Goal: Navigation & Orientation: Find specific page/section

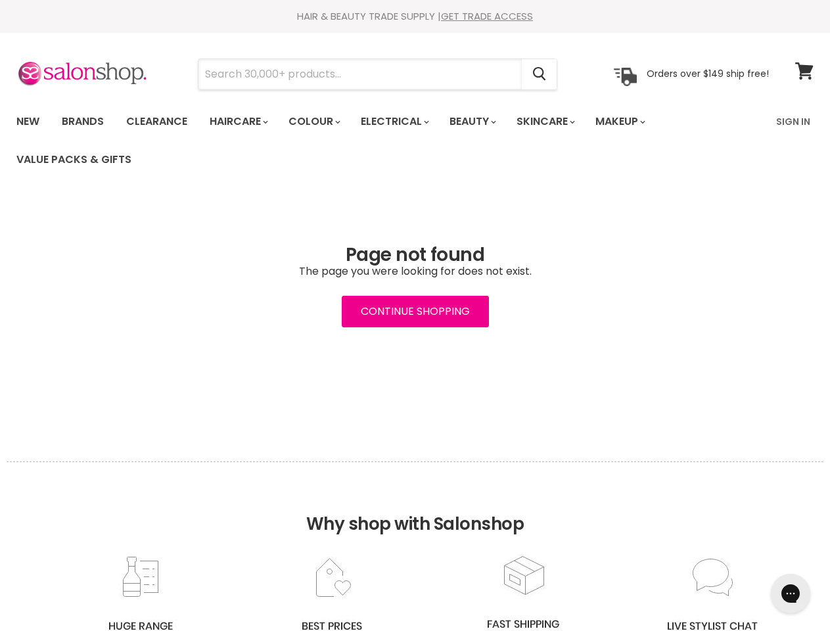
click at [361, 74] on input "Search" at bounding box center [361, 74] width 324 height 30
click at [541, 74] on icon "Search" at bounding box center [539, 75] width 13 height 14
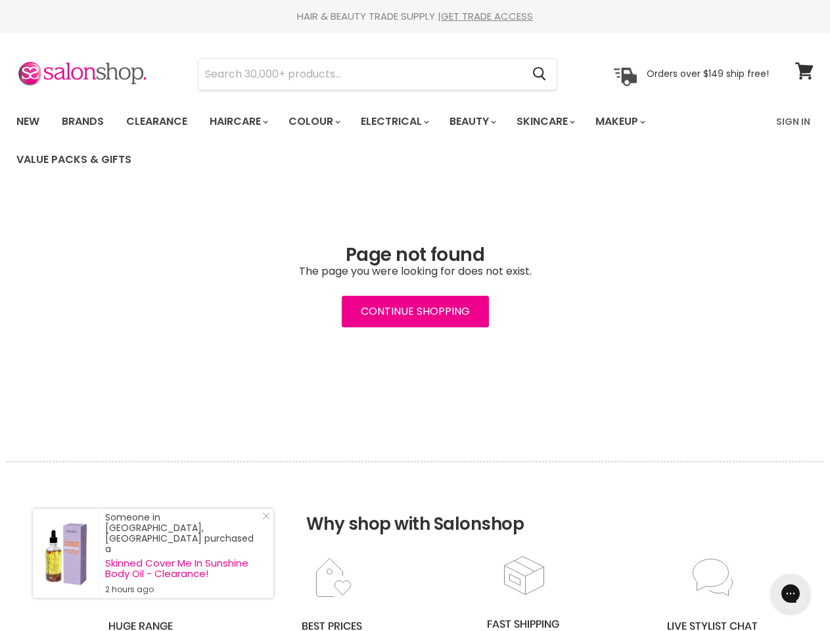
click at [243, 122] on link "Haircare" at bounding box center [238, 122] width 76 height 28
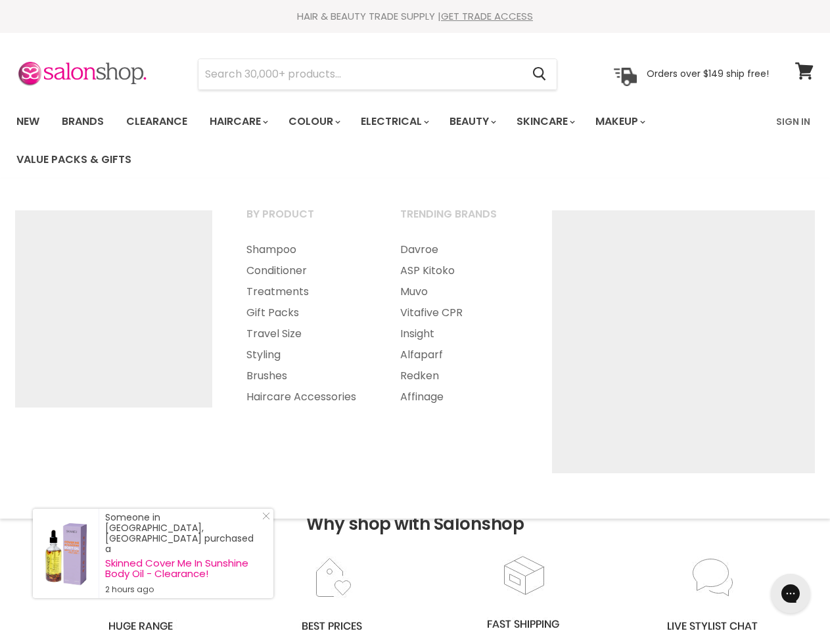
click at [322, 122] on link "Colour" at bounding box center [314, 122] width 70 height 28
click at [404, 122] on link "Electrical" at bounding box center [394, 122] width 86 height 28
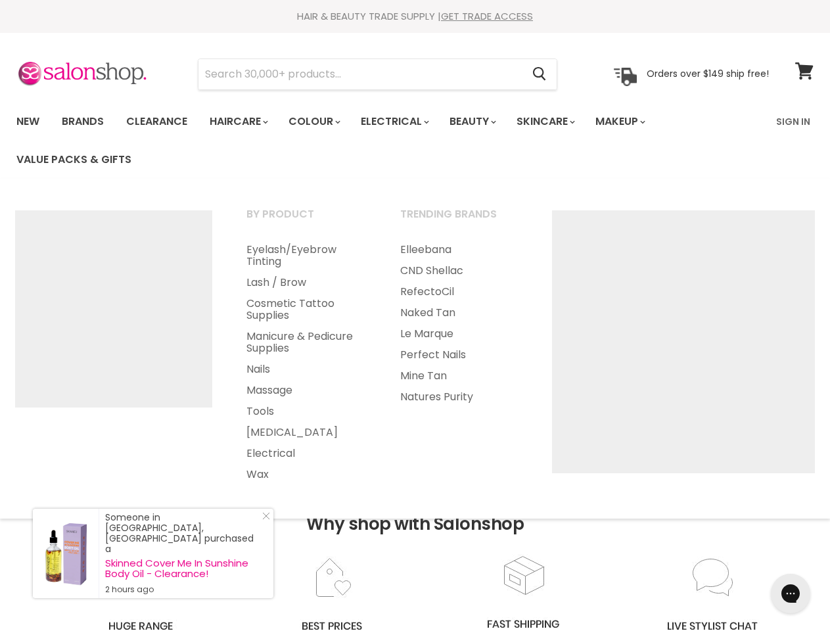
click at [484, 122] on link "Beauty" at bounding box center [472, 122] width 64 height 28
click at [560, 122] on link "Skincare" at bounding box center [545, 122] width 76 height 28
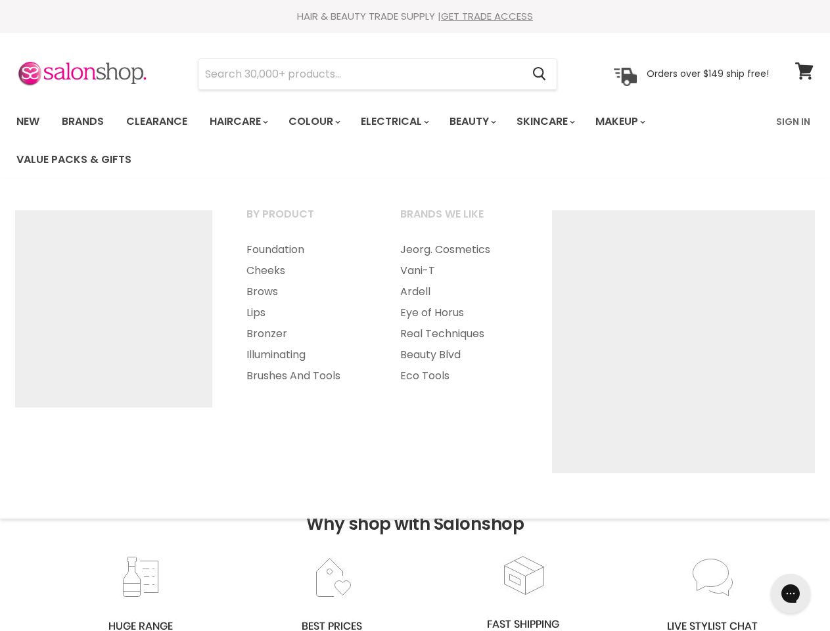
click at [638, 122] on link "Makeup" at bounding box center [620, 122] width 68 height 28
